Goal: Information Seeking & Learning: Learn about a topic

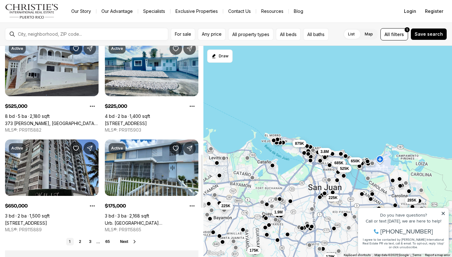
scroll to position [431, 0]
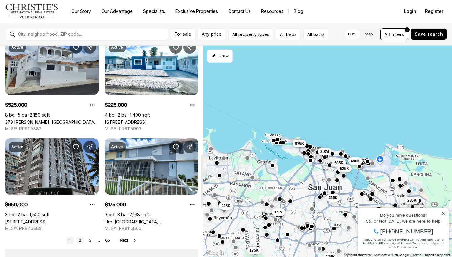
click at [81, 241] on link "2" at bounding box center [80, 241] width 8 height 8
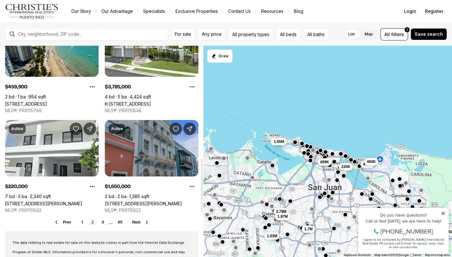
scroll to position [449, 0]
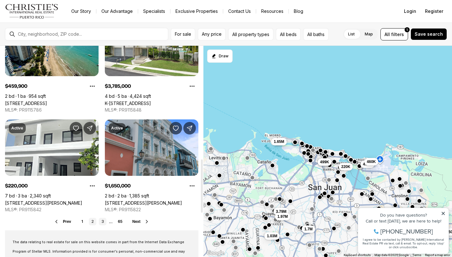
click at [103, 222] on link "3" at bounding box center [103, 222] width 8 height 8
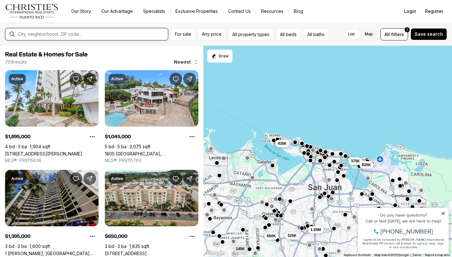
click at [57, 32] on input "text" at bounding box center [91, 34] width 147 height 6
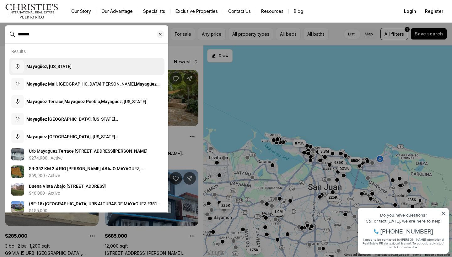
type input "*******"
click at [49, 69] on span "Mayagüe z, Puerto Rico" at bounding box center [48, 66] width 45 height 5
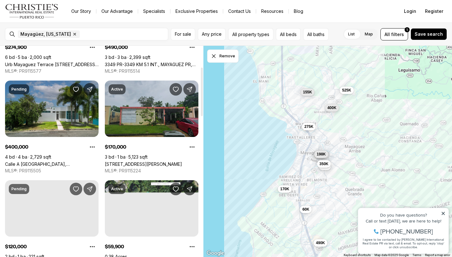
scroll to position [93, 0]
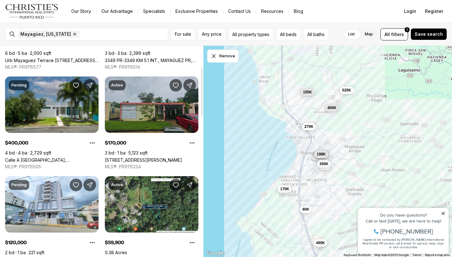
click at [143, 157] on link "[STREET_ADDRESS][PERSON_NAME]" at bounding box center [143, 159] width 77 height 5
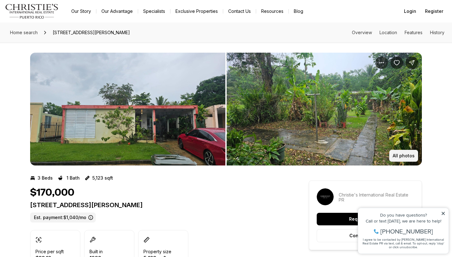
click at [403, 158] on p "All photos" at bounding box center [403, 155] width 22 height 5
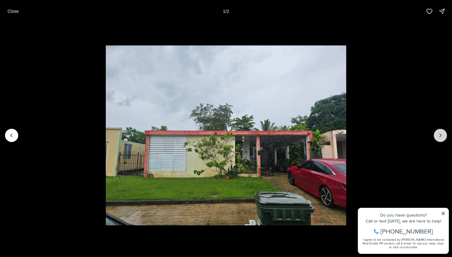
click at [439, 136] on icon "Next slide" at bounding box center [440, 135] width 6 height 6
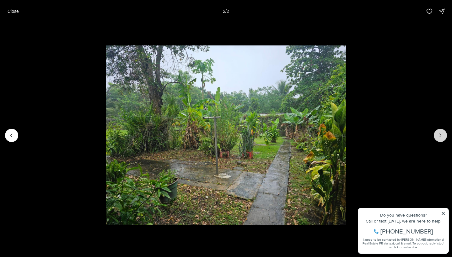
click at [439, 136] on div at bounding box center [439, 135] width 13 height 13
click at [440, 134] on div at bounding box center [439, 135] width 13 height 13
click at [8, 134] on button "Previous slide" at bounding box center [11, 135] width 13 height 13
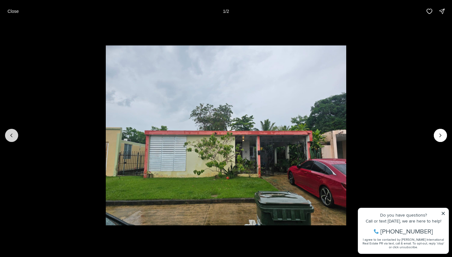
click at [8, 134] on div at bounding box center [11, 135] width 13 height 13
click at [437, 135] on icon "Next slide" at bounding box center [440, 135] width 6 height 6
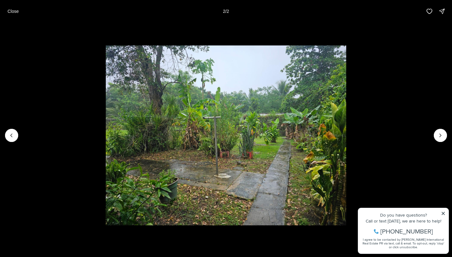
click at [440, 134] on div at bounding box center [439, 135] width 13 height 13
click at [12, 10] on p "Close" at bounding box center [13, 11] width 11 height 5
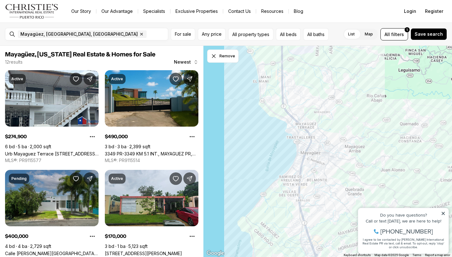
scroll to position [93, 0]
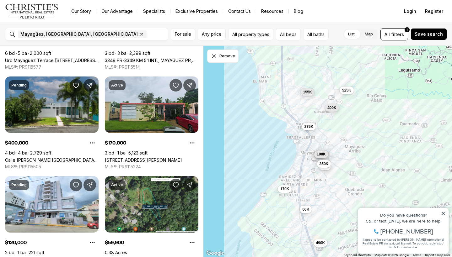
click at [443, 214] on icon at bounding box center [443, 213] width 4 height 4
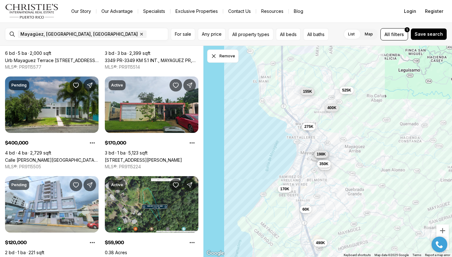
click at [307, 93] on span "155K" at bounding box center [307, 91] width 9 height 5
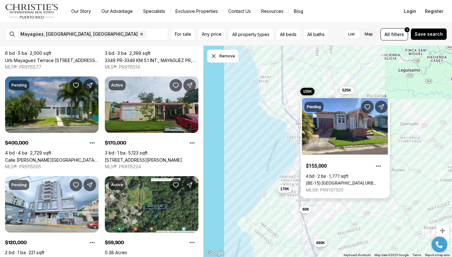
click at [353, 182] on link "(BE-15) SIERRA CAYEY URB ALTURAS DE MAYAGUEZ #3517, MAYAGUEZ PR, 00680" at bounding box center [345, 183] width 79 height 5
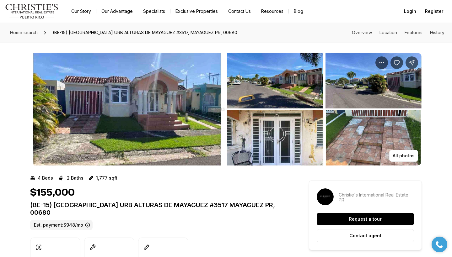
click at [351, 90] on img "View image gallery" at bounding box center [373, 81] width 97 height 56
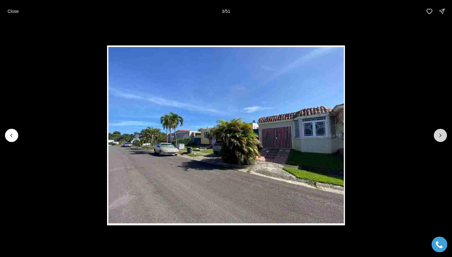
click at [440, 134] on icon "Next slide" at bounding box center [440, 135] width 6 height 6
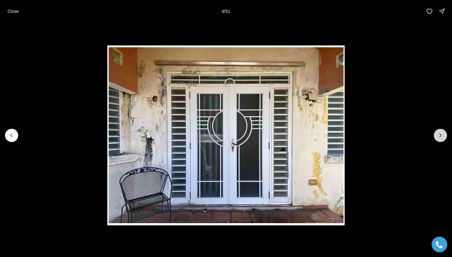
click at [440, 133] on icon "Next slide" at bounding box center [440, 135] width 6 height 6
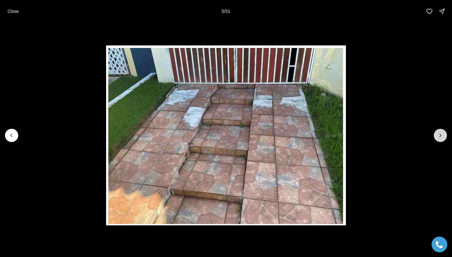
click at [440, 133] on icon "Next slide" at bounding box center [440, 135] width 6 height 6
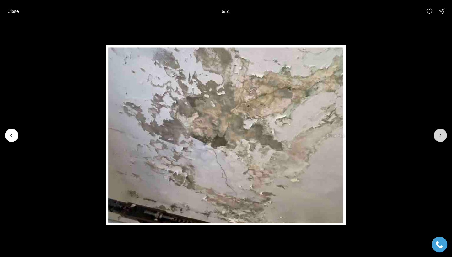
click at [440, 133] on icon "Next slide" at bounding box center [440, 135] width 6 height 6
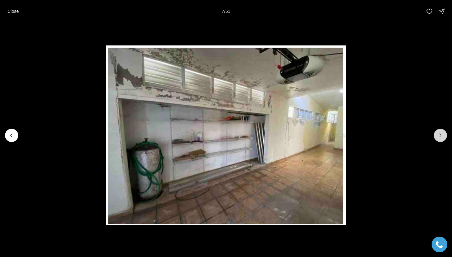
click at [440, 133] on icon "Next slide" at bounding box center [440, 135] width 6 height 6
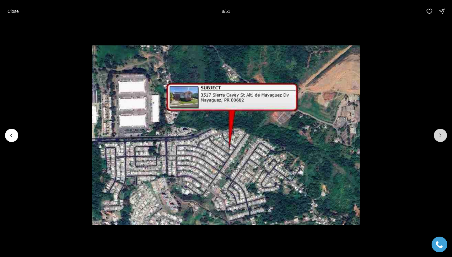
click at [440, 133] on icon "Next slide" at bounding box center [440, 135] width 6 height 6
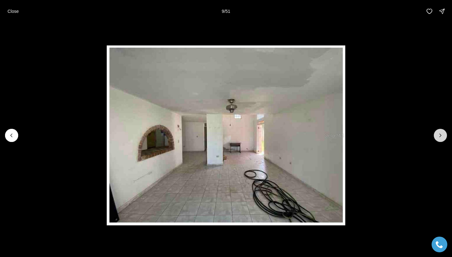
click at [440, 133] on icon "Next slide" at bounding box center [440, 135] width 6 height 6
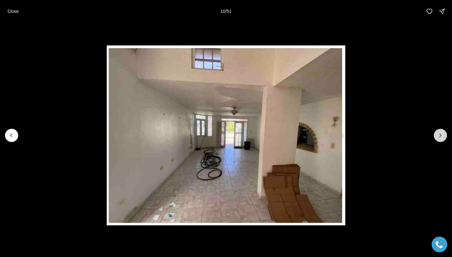
click at [440, 133] on icon "Next slide" at bounding box center [440, 135] width 6 height 6
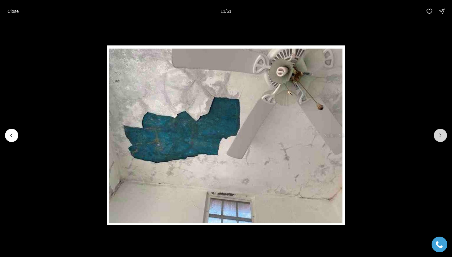
click at [440, 133] on icon "Next slide" at bounding box center [440, 135] width 6 height 6
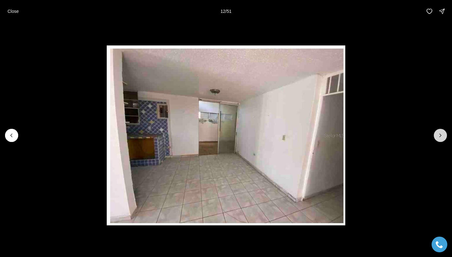
click at [440, 133] on icon "Next slide" at bounding box center [440, 135] width 6 height 6
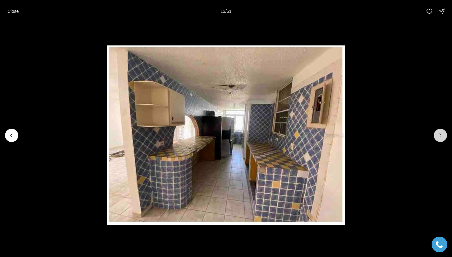
click at [440, 133] on icon "Next slide" at bounding box center [440, 135] width 6 height 6
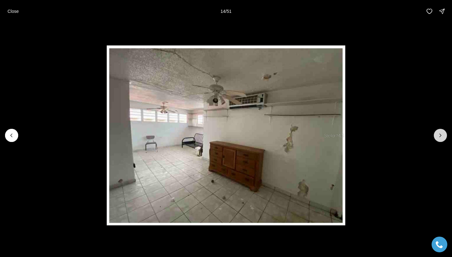
click at [438, 133] on icon "Next slide" at bounding box center [440, 135] width 6 height 6
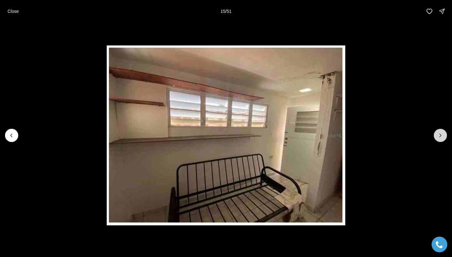
click at [438, 133] on icon "Next slide" at bounding box center [440, 135] width 6 height 6
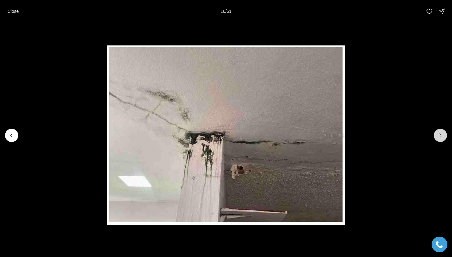
click at [438, 133] on icon "Next slide" at bounding box center [440, 135] width 6 height 6
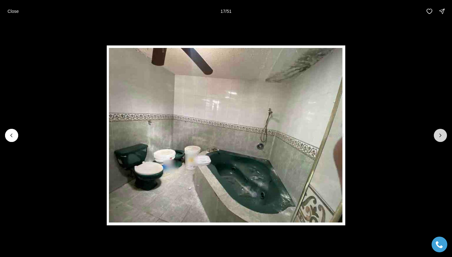
click at [438, 133] on icon "Next slide" at bounding box center [440, 135] width 6 height 6
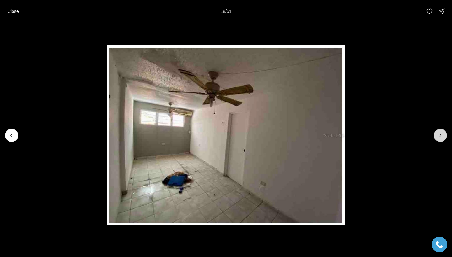
click at [438, 134] on icon "Next slide" at bounding box center [440, 135] width 6 height 6
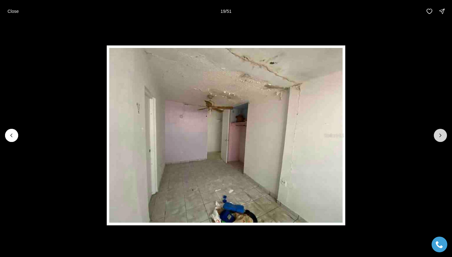
click at [438, 134] on icon "Next slide" at bounding box center [440, 135] width 6 height 6
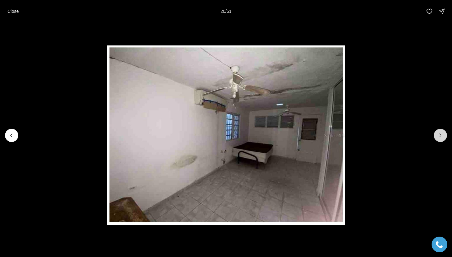
click at [438, 134] on icon "Next slide" at bounding box center [440, 135] width 6 height 6
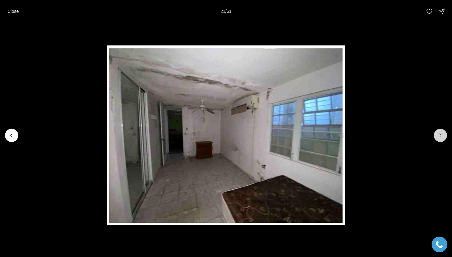
click at [438, 134] on icon "Next slide" at bounding box center [440, 135] width 6 height 6
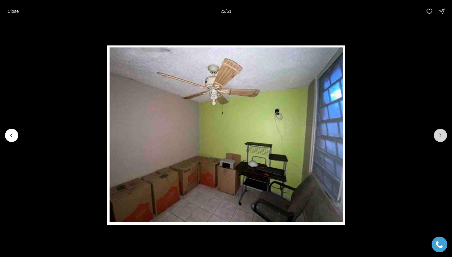
click at [438, 134] on icon "Next slide" at bounding box center [440, 135] width 6 height 6
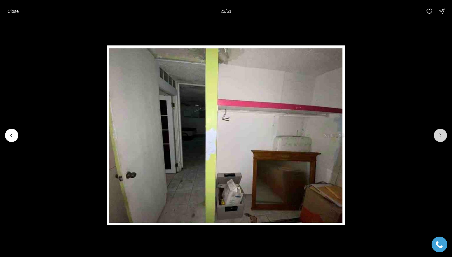
click at [438, 134] on icon "Next slide" at bounding box center [440, 135] width 6 height 6
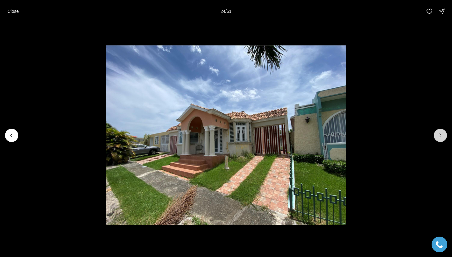
click at [438, 134] on icon "Next slide" at bounding box center [440, 135] width 6 height 6
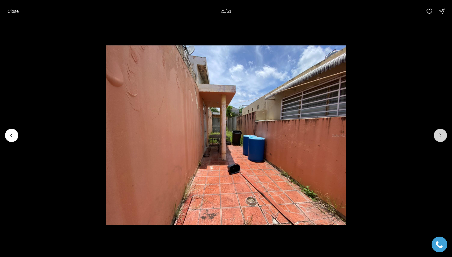
click at [438, 134] on icon "Next slide" at bounding box center [440, 135] width 6 height 6
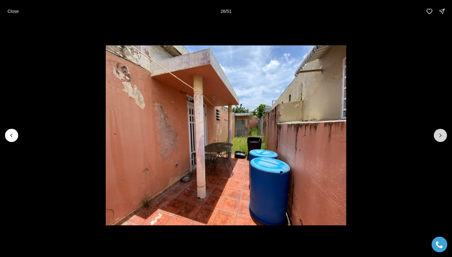
click at [438, 134] on icon "Next slide" at bounding box center [440, 135] width 6 height 6
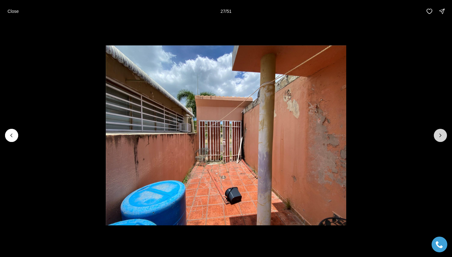
click at [438, 134] on icon "Next slide" at bounding box center [440, 135] width 6 height 6
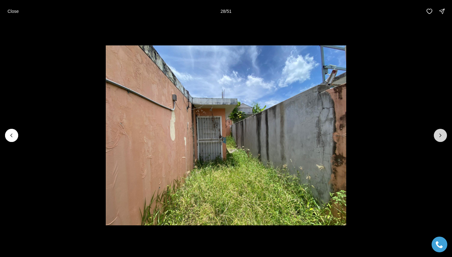
click at [438, 134] on icon "Next slide" at bounding box center [440, 135] width 6 height 6
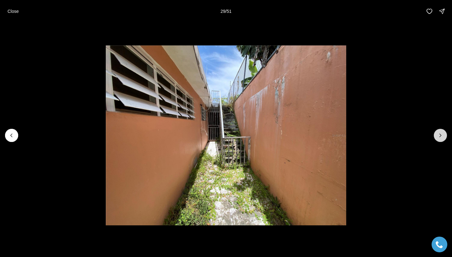
click at [438, 134] on icon "Next slide" at bounding box center [440, 135] width 6 height 6
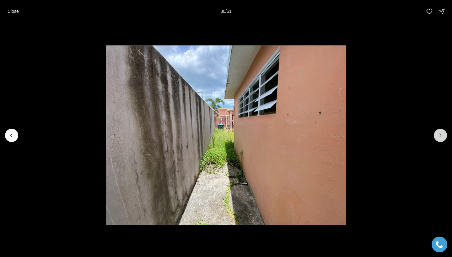
click at [438, 134] on icon "Next slide" at bounding box center [440, 135] width 6 height 6
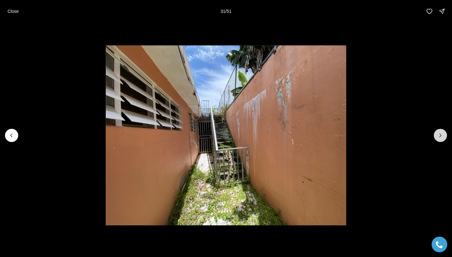
click at [438, 134] on icon "Next slide" at bounding box center [440, 135] width 6 height 6
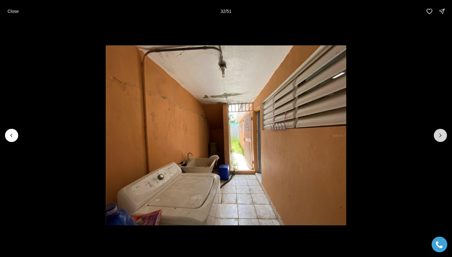
click at [438, 134] on icon "Next slide" at bounding box center [440, 135] width 6 height 6
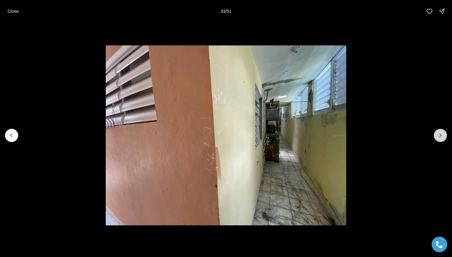
click at [438, 134] on icon "Next slide" at bounding box center [440, 135] width 6 height 6
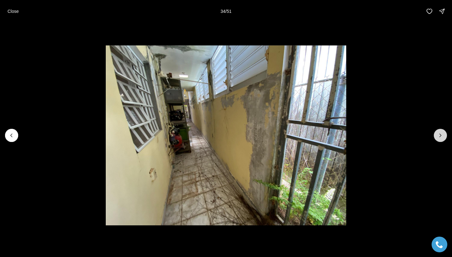
click at [438, 134] on icon "Next slide" at bounding box center [440, 135] width 6 height 6
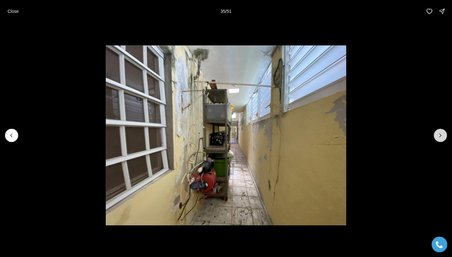
click at [438, 136] on icon "Next slide" at bounding box center [440, 135] width 6 height 6
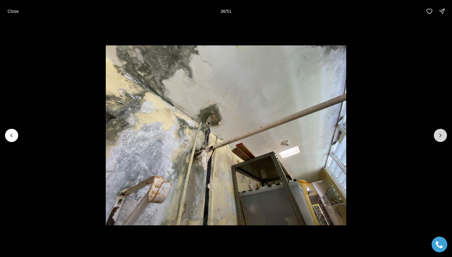
click at [438, 136] on icon "Next slide" at bounding box center [440, 135] width 6 height 6
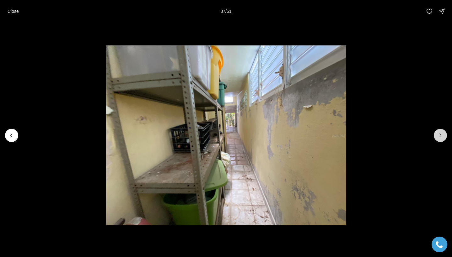
click at [438, 136] on icon "Next slide" at bounding box center [440, 135] width 6 height 6
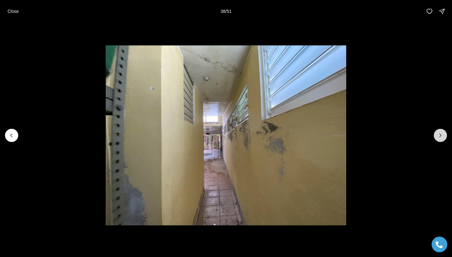
click at [438, 136] on icon "Next slide" at bounding box center [440, 135] width 6 height 6
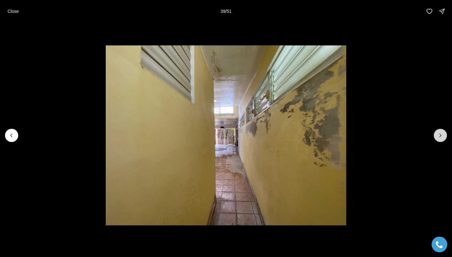
click at [438, 136] on icon "Next slide" at bounding box center [440, 135] width 6 height 6
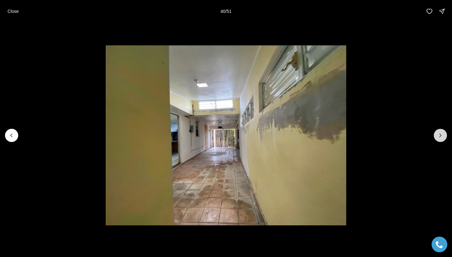
click at [438, 137] on icon "Next slide" at bounding box center [440, 135] width 6 height 6
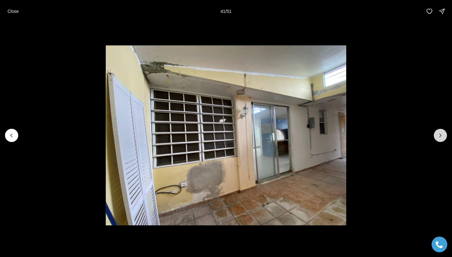
click at [438, 137] on icon "Next slide" at bounding box center [440, 135] width 6 height 6
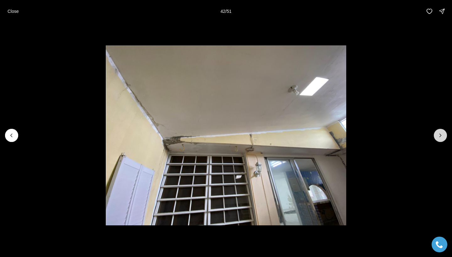
click at [438, 137] on icon "Next slide" at bounding box center [440, 135] width 6 height 6
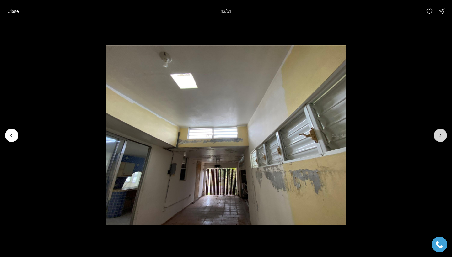
click at [438, 137] on icon "Next slide" at bounding box center [440, 135] width 6 height 6
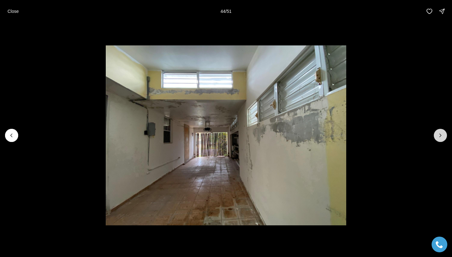
click at [438, 137] on icon "Next slide" at bounding box center [440, 135] width 6 height 6
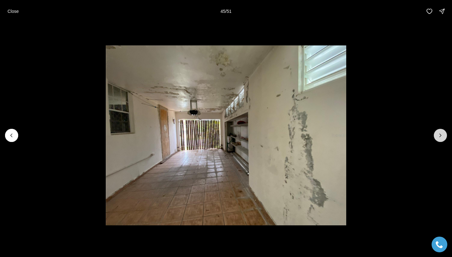
click at [438, 137] on icon "Next slide" at bounding box center [440, 135] width 6 height 6
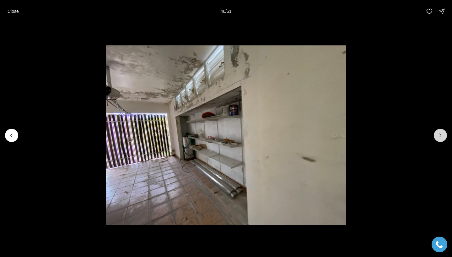
click at [438, 137] on icon "Next slide" at bounding box center [440, 135] width 6 height 6
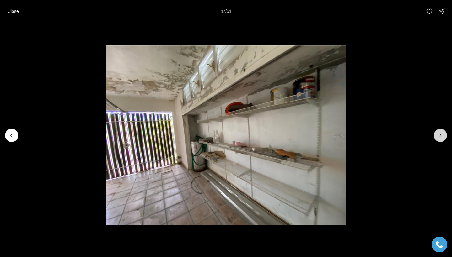
click at [438, 137] on icon "Next slide" at bounding box center [440, 135] width 6 height 6
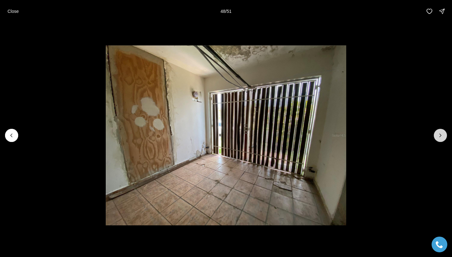
click at [438, 137] on icon "Next slide" at bounding box center [440, 135] width 6 height 6
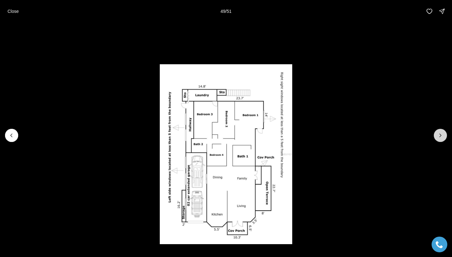
click at [439, 132] on button "Next slide" at bounding box center [439, 135] width 13 height 13
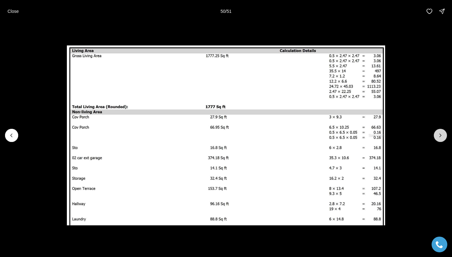
click at [439, 132] on icon "Next slide" at bounding box center [440, 135] width 6 height 6
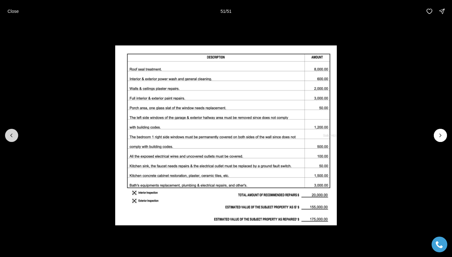
click at [12, 135] on icon "Previous slide" at bounding box center [11, 135] width 6 height 6
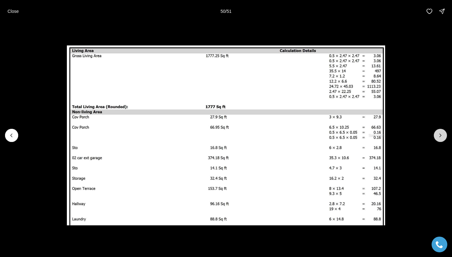
click at [439, 135] on icon "Next slide" at bounding box center [440, 135] width 6 height 6
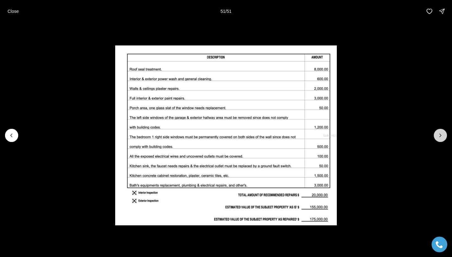
click at [439, 135] on div at bounding box center [439, 135] width 13 height 13
click at [15, 10] on p "Close" at bounding box center [13, 11] width 11 height 5
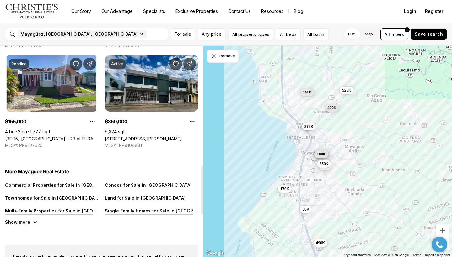
scroll to position [519, 0]
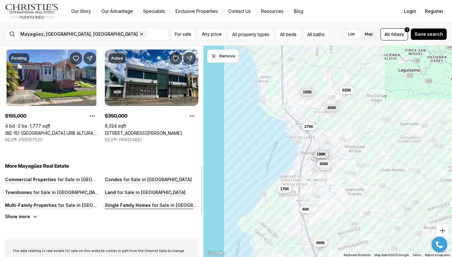
click at [153, 204] on p "for Sale in [GEOGRAPHIC_DATA]" at bounding box center [186, 205] width 70 height 5
